Goal: Information Seeking & Learning: Learn about a topic

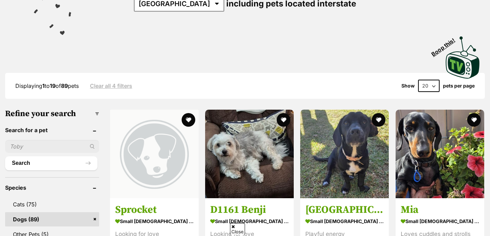
scroll to position [113, 0]
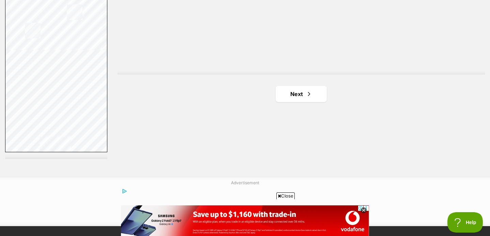
scroll to position [1308, 0]
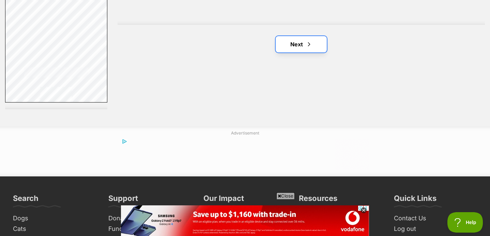
click at [308, 52] on link "Next" at bounding box center [301, 44] width 51 height 16
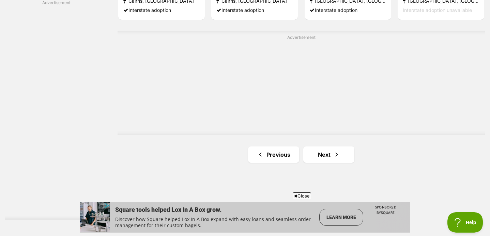
scroll to position [1231, 0]
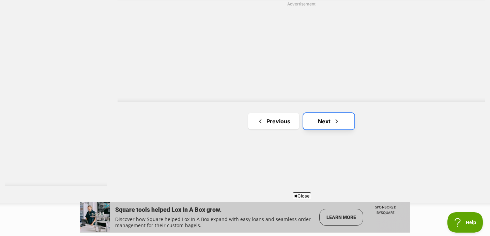
click at [319, 118] on link "Next" at bounding box center [328, 121] width 51 height 16
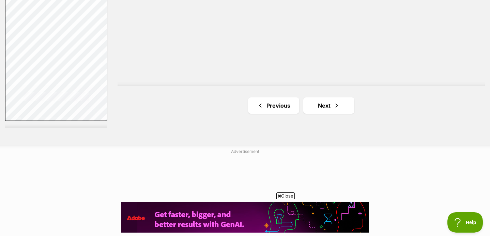
scroll to position [1312, 0]
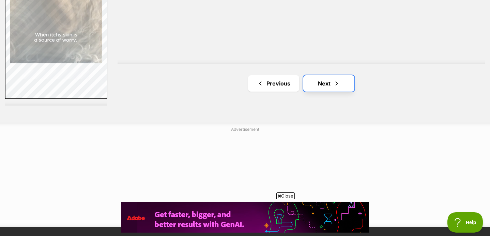
click at [319, 80] on link "Next" at bounding box center [328, 83] width 51 height 16
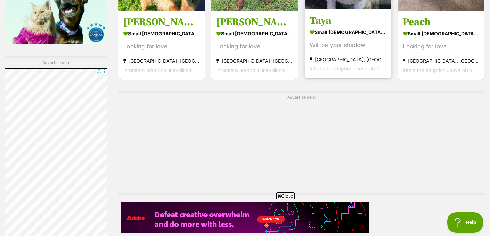
scroll to position [1293, 0]
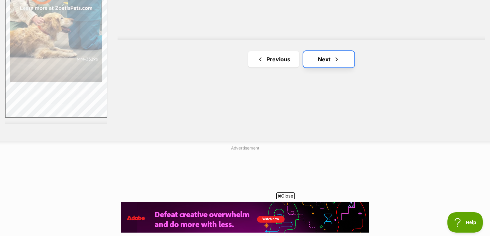
click at [333, 64] on link "Next" at bounding box center [328, 59] width 51 height 16
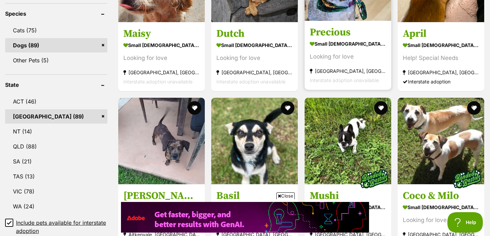
scroll to position [395, 0]
